Goal: Find specific page/section: Find specific page/section

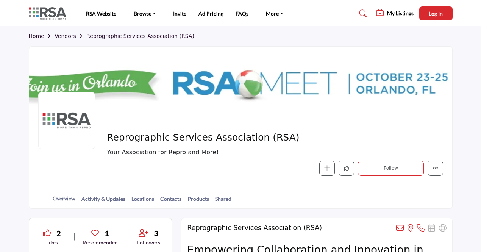
click at [39, 37] on link "Home" at bounding box center [42, 36] width 26 height 6
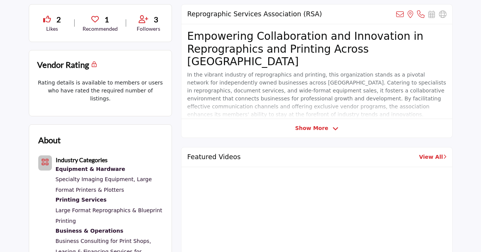
scroll to position [114, 0]
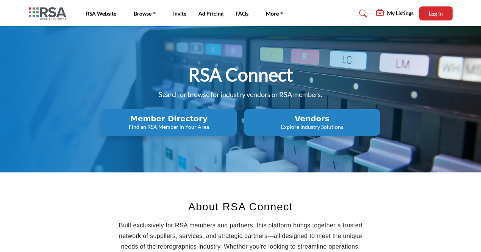
drag, startPoint x: 0, startPoint y: 0, endPoint x: 188, endPoint y: 118, distance: 222.0
click at [188, 118] on h2 "Member Directory" at bounding box center [168, 118] width 131 height 9
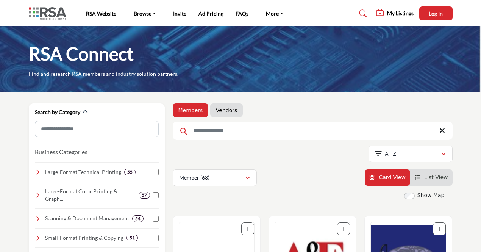
click at [210, 130] on input "Search Keyword" at bounding box center [313, 131] width 280 height 18
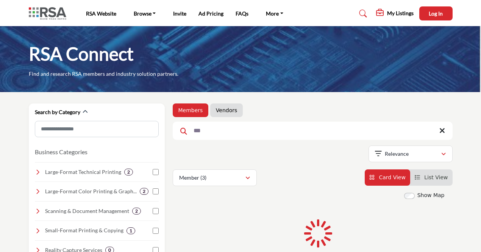
type input "***"
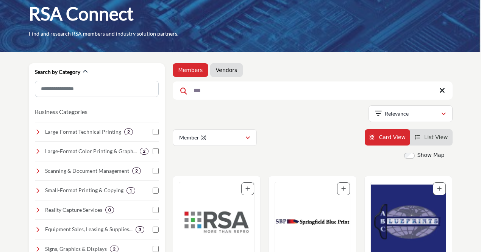
scroll to position [76, 0]
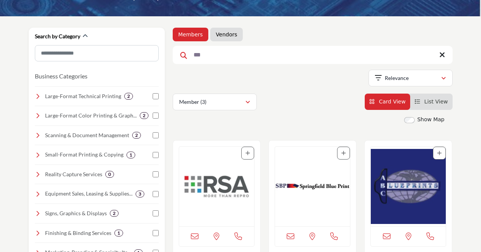
click at [219, 186] on img "Open Listing in new tab" at bounding box center [216, 187] width 75 height 80
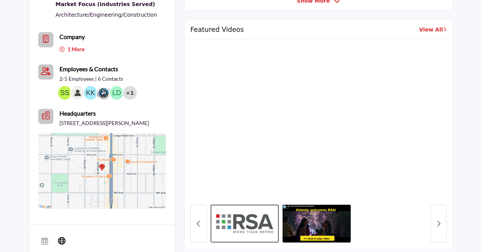
scroll to position [455, 0]
